Goal: Navigation & Orientation: Find specific page/section

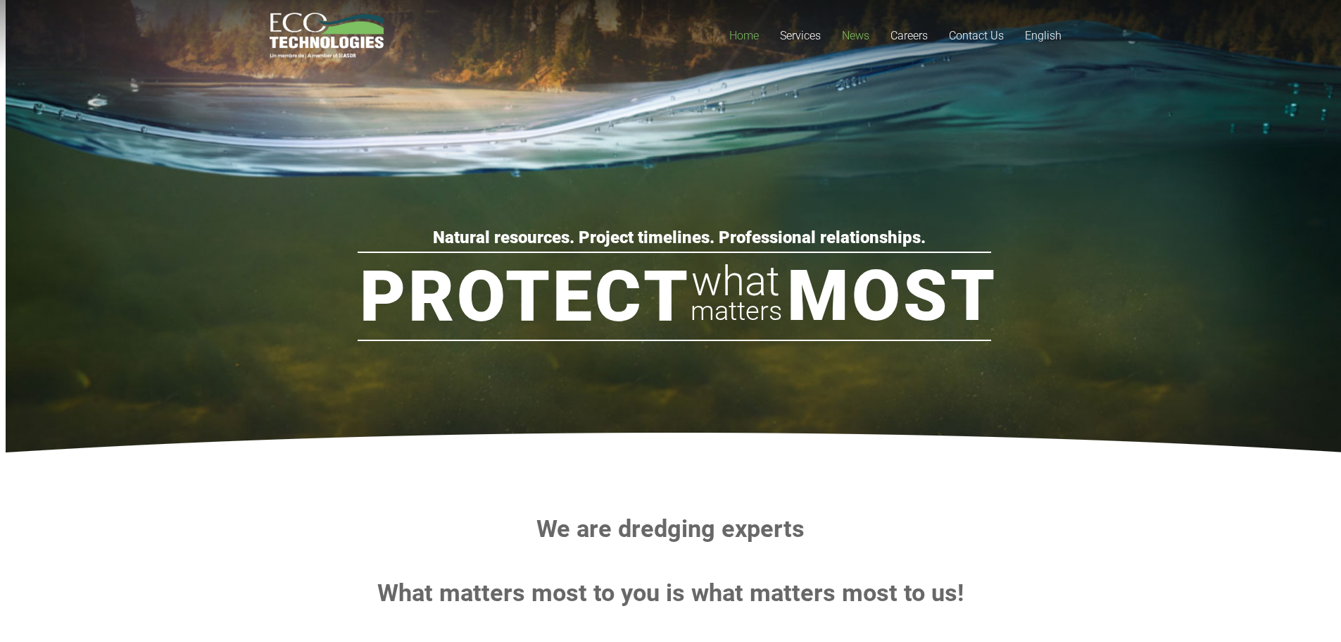
click at [856, 34] on span "News" at bounding box center [855, 35] width 27 height 13
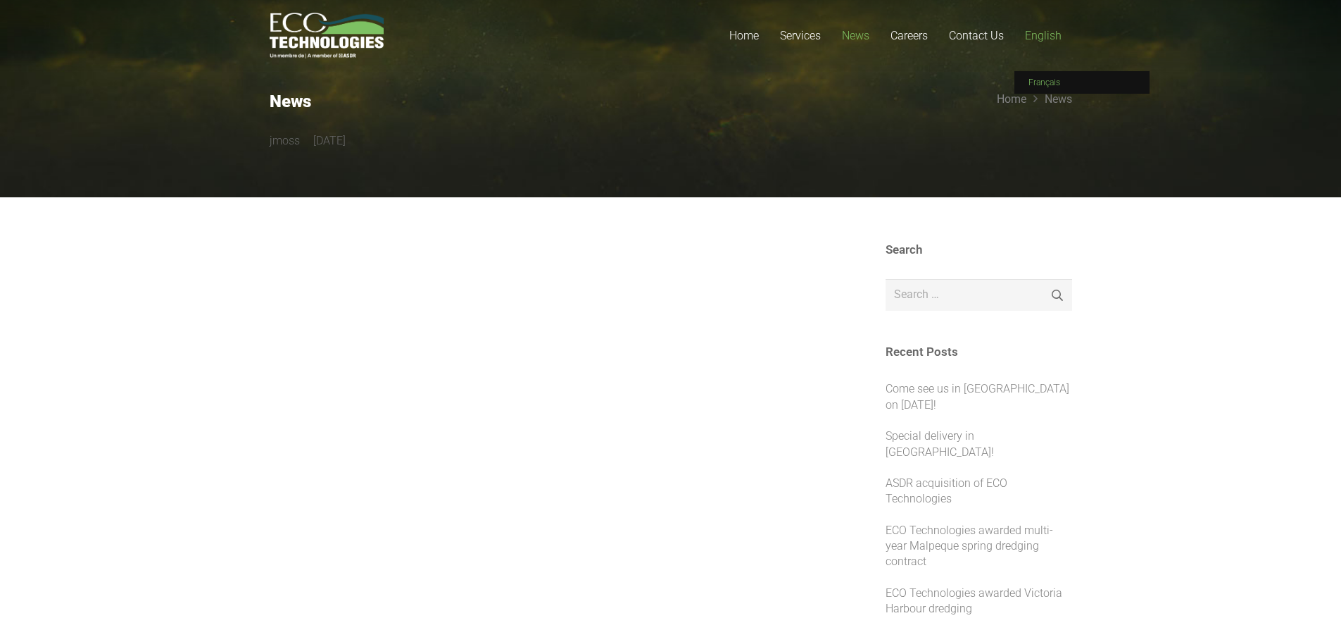
click at [1065, 90] on link "Français" at bounding box center [1082, 82] width 135 height 23
click at [1056, 82] on span "Français" at bounding box center [1045, 82] width 32 height 10
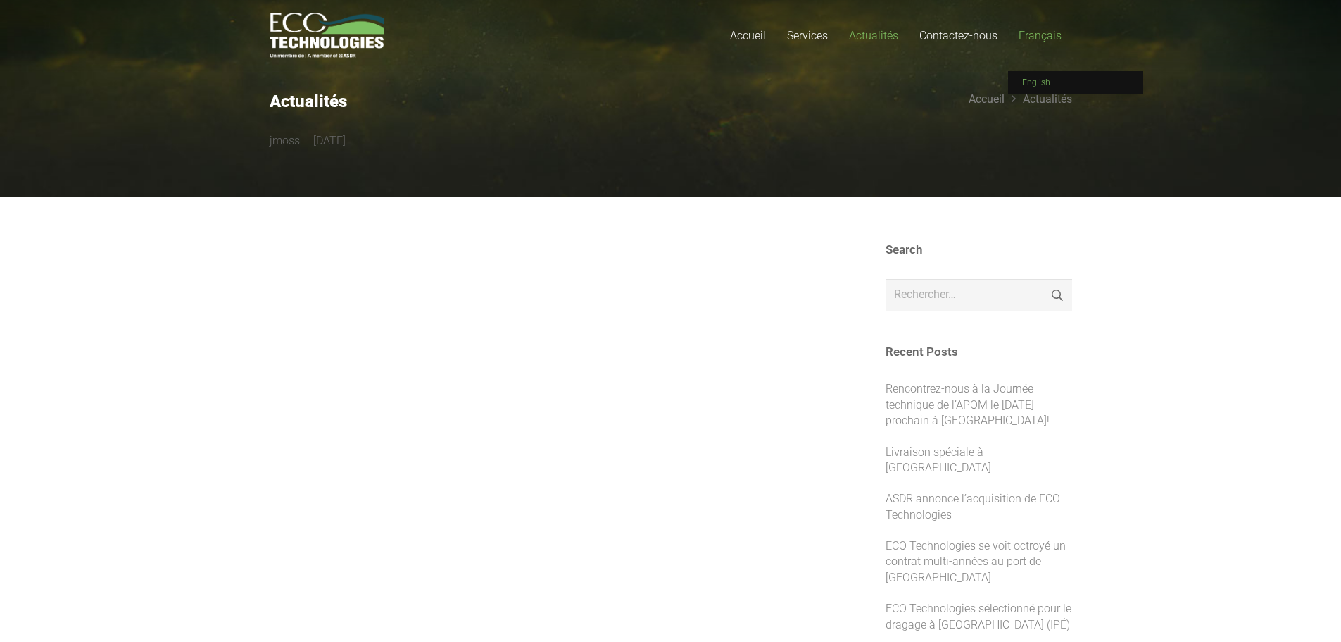
click at [1045, 76] on link "English" at bounding box center [1075, 82] width 135 height 23
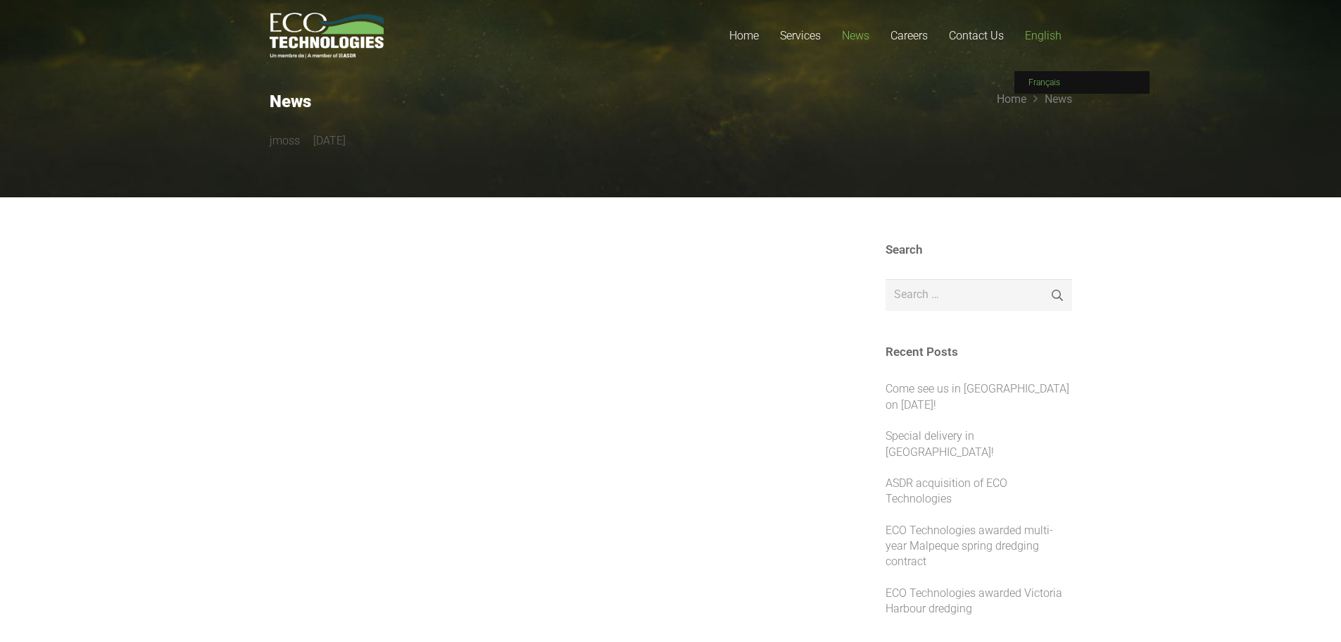
click at [1046, 75] on link "Français" at bounding box center [1082, 82] width 135 height 23
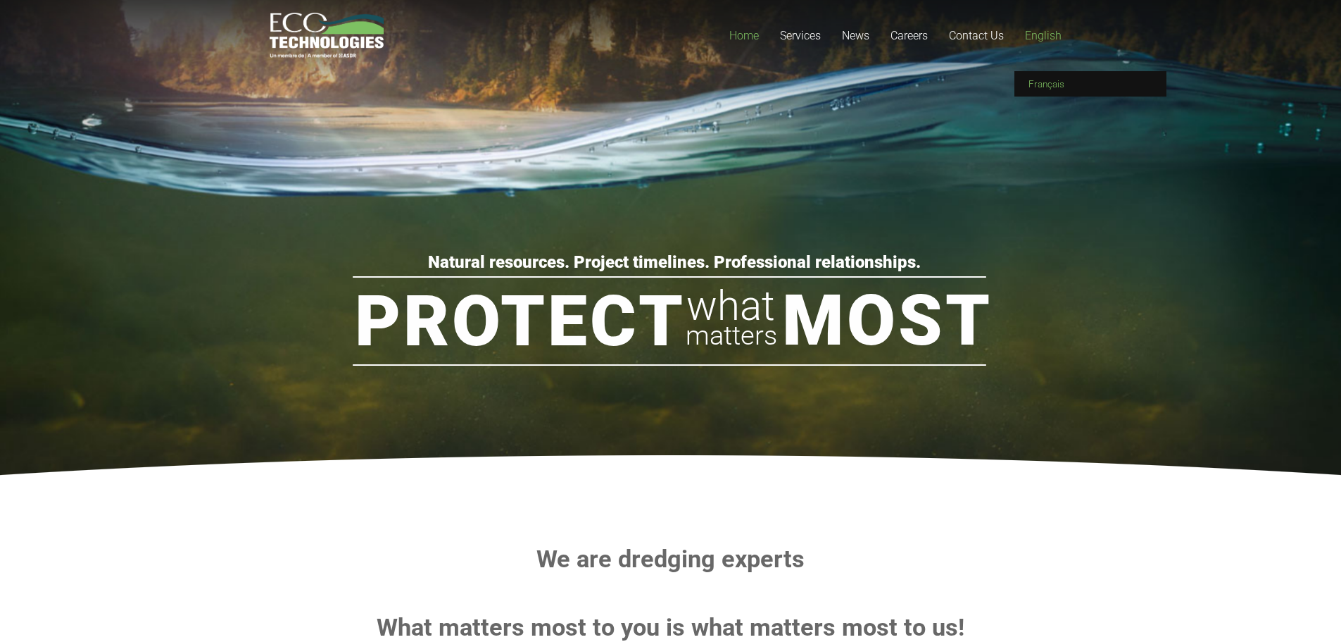
click at [1062, 86] on span "Français" at bounding box center [1047, 83] width 36 height 11
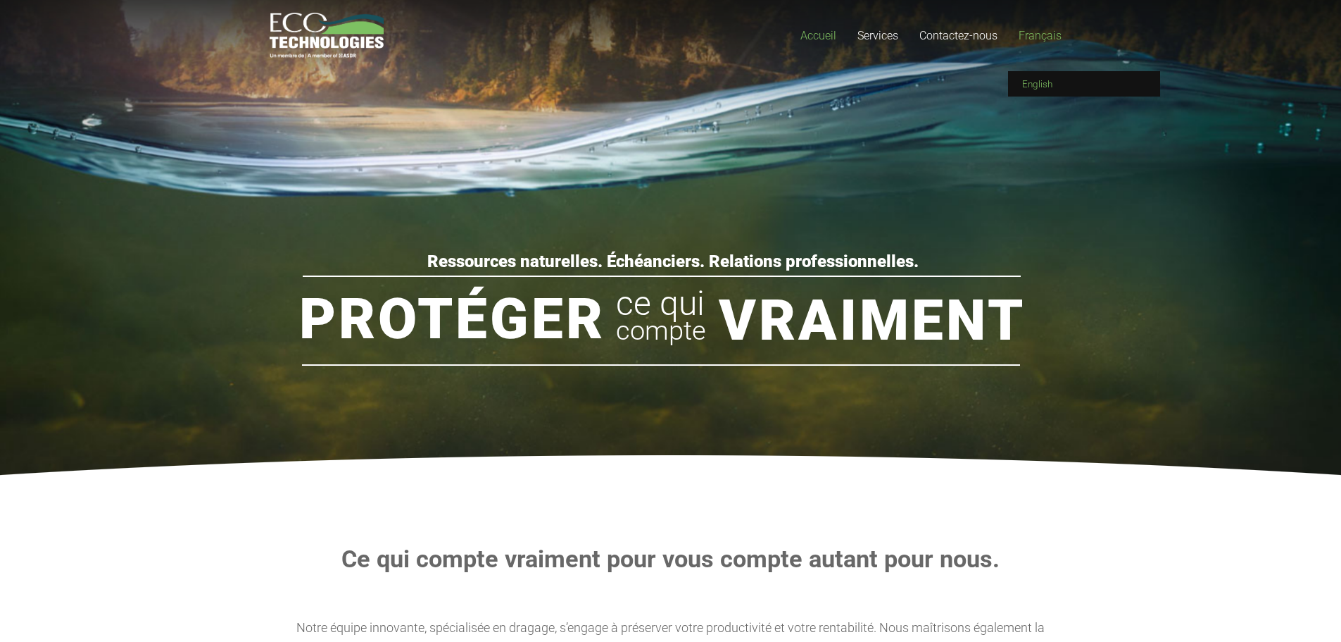
click at [1035, 82] on span "English" at bounding box center [1037, 83] width 30 height 11
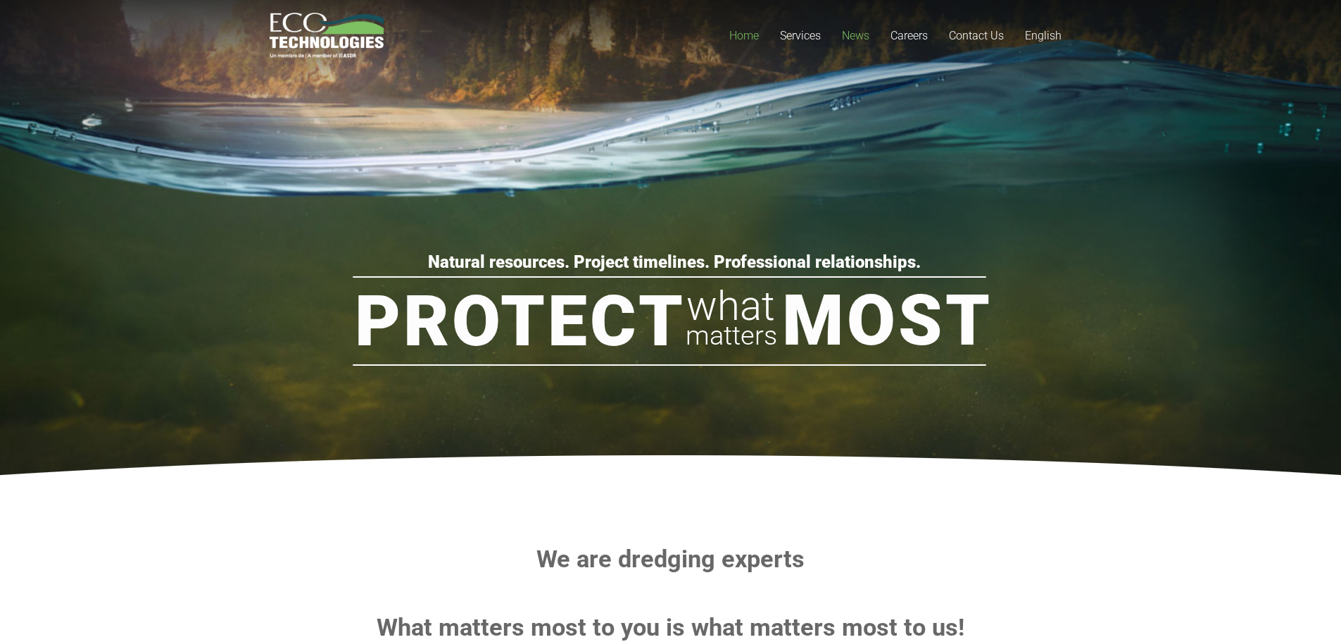
click at [846, 32] on span "News" at bounding box center [855, 35] width 27 height 13
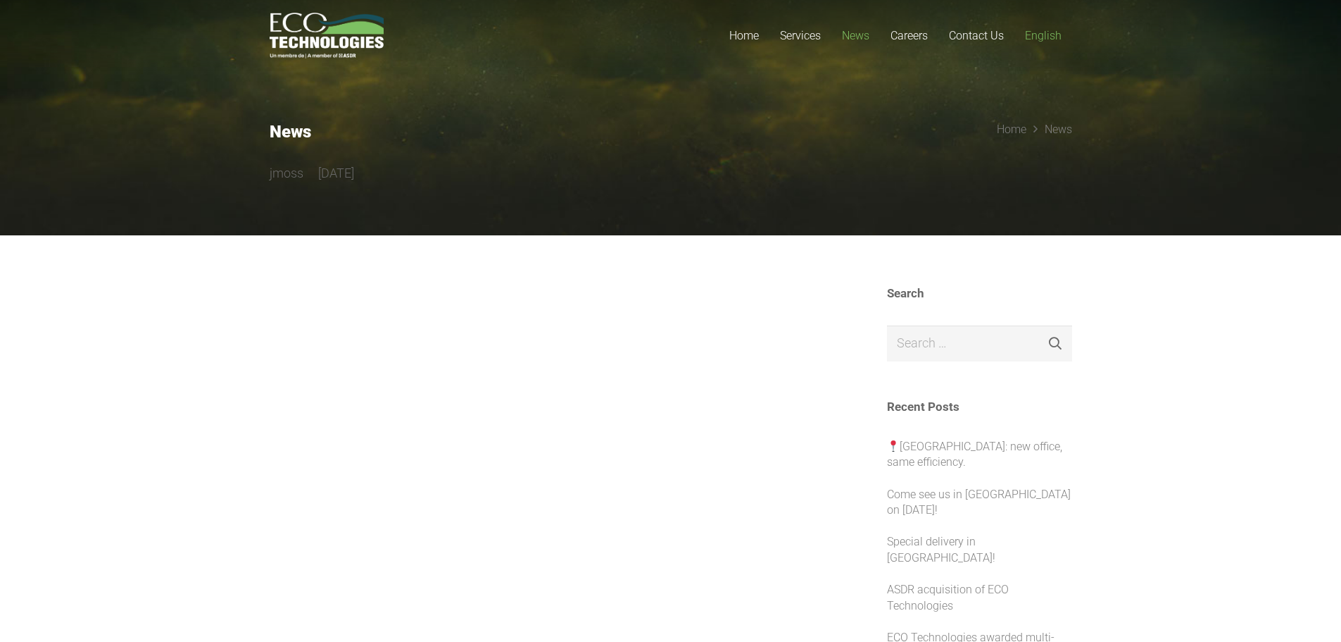
click at [1039, 43] on link "English" at bounding box center [1044, 35] width 58 height 71
